Goal: Navigation & Orientation: Go to known website

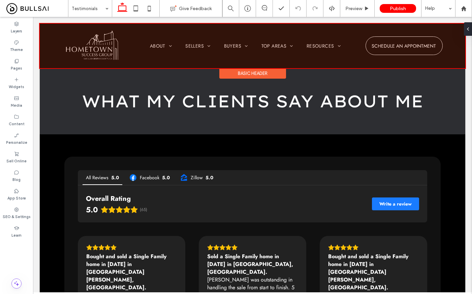
click at [100, 40] on div at bounding box center [253, 46] width 426 height 44
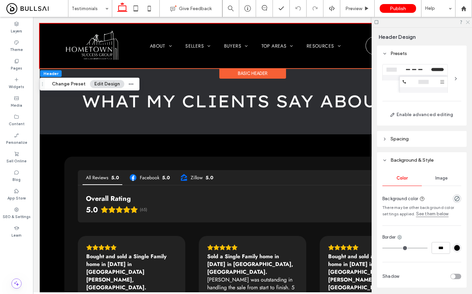
click at [468, 22] on use at bounding box center [468, 23] width 4 height 4
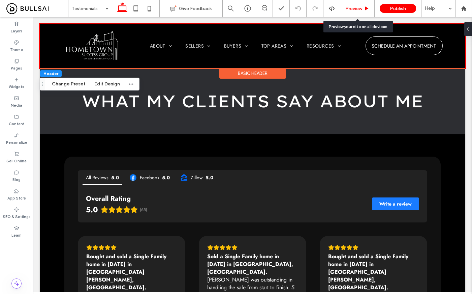
click at [345, 7] on div "Preview" at bounding box center [357, 9] width 34 height 6
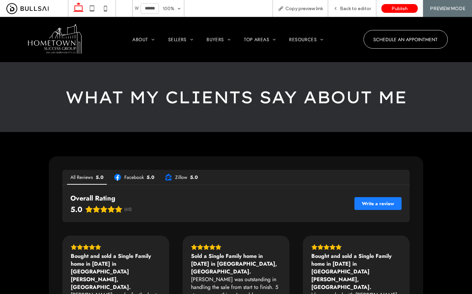
click at [72, 40] on img at bounding box center [55, 39] width 64 height 34
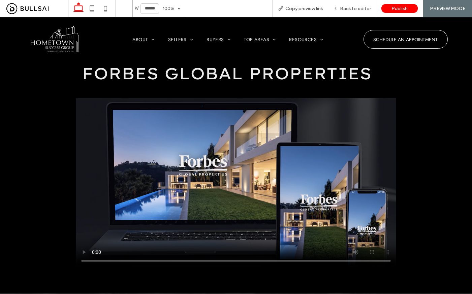
scroll to position [1837, 0]
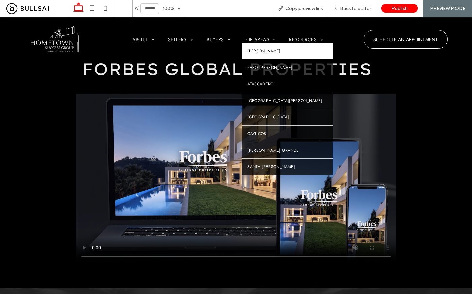
click at [257, 50] on span "Templeton" at bounding box center [263, 51] width 33 height 6
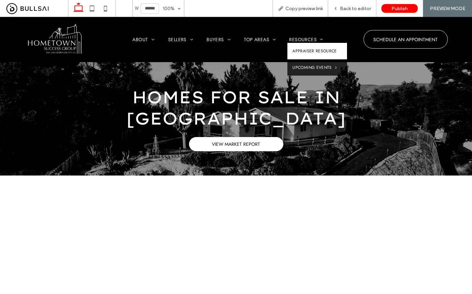
click at [308, 55] on link "Appraiser Resource" at bounding box center [316, 51] width 59 height 16
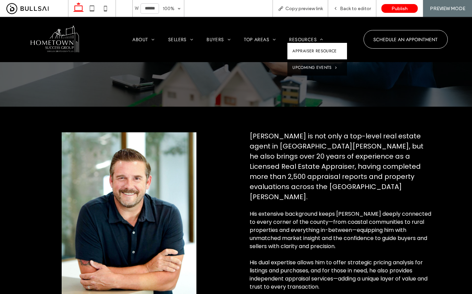
scroll to position [53, 0]
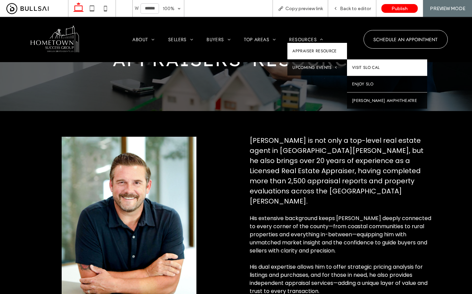
click at [365, 65] on link "Visit SLO CAL" at bounding box center [387, 67] width 80 height 16
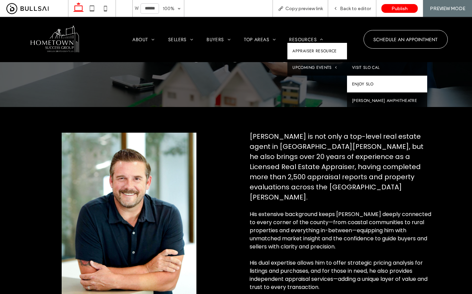
click at [369, 86] on link "Enjoy SLO" at bounding box center [387, 84] width 80 height 16
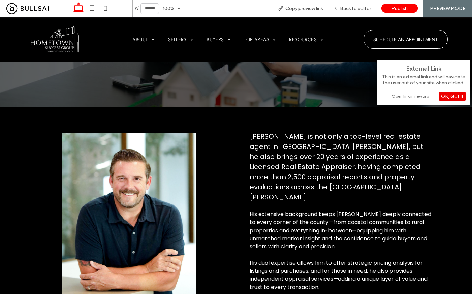
click at [447, 96] on div "OK, Got It" at bounding box center [452, 96] width 27 height 8
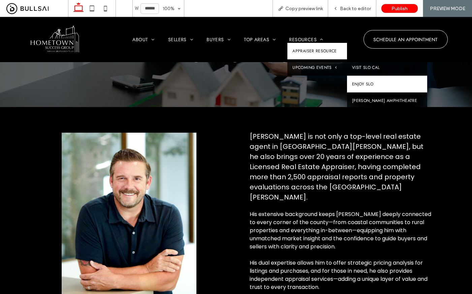
click at [381, 82] on link "Enjoy SLO" at bounding box center [387, 84] width 80 height 16
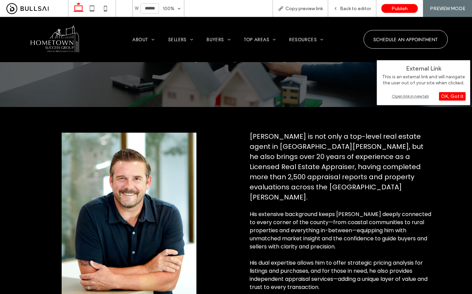
click at [400, 97] on div "Open link in new tab" at bounding box center [424, 95] width 84 height 7
